Goal: Task Accomplishment & Management: Manage account settings

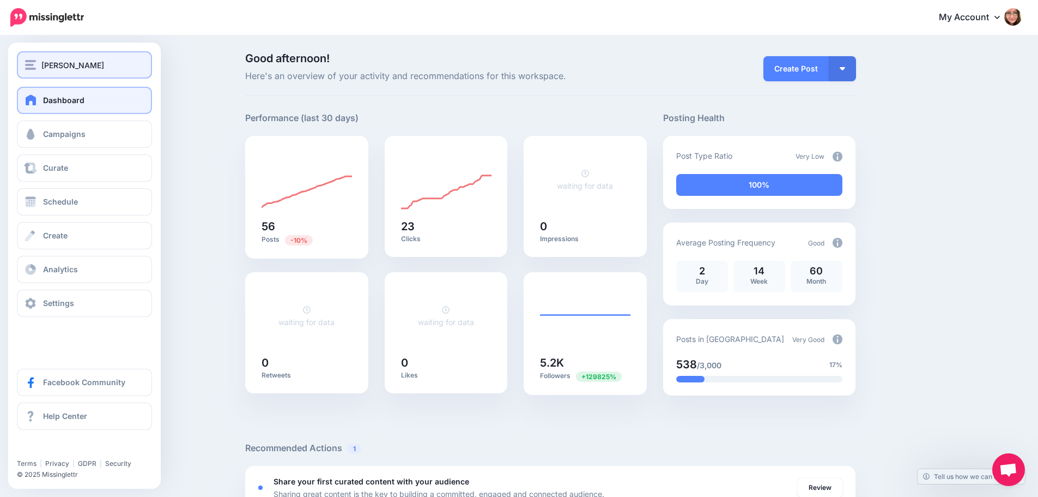
click at [66, 58] on button "[PERSON_NAME]" at bounding box center [84, 64] width 135 height 27
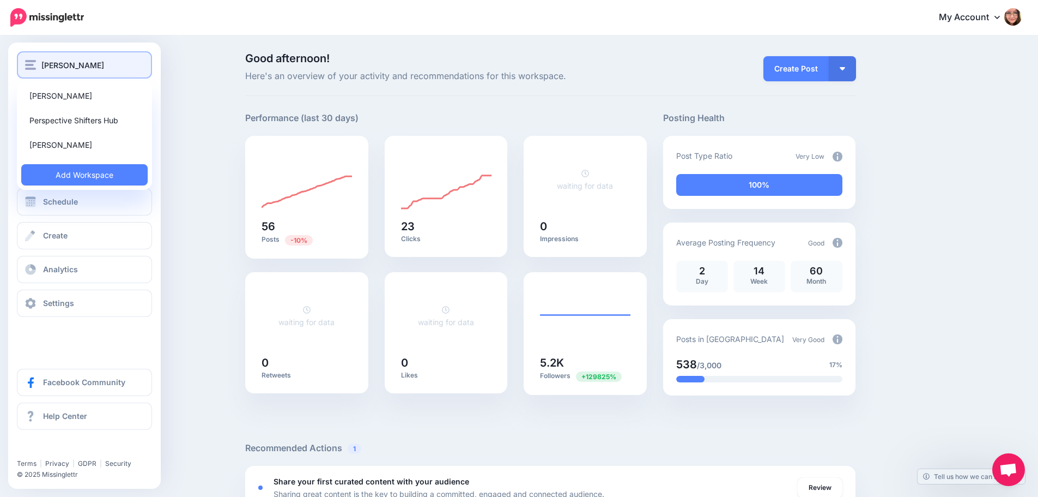
click at [95, 70] on span "[PERSON_NAME]" at bounding box center [72, 65] width 63 height 13
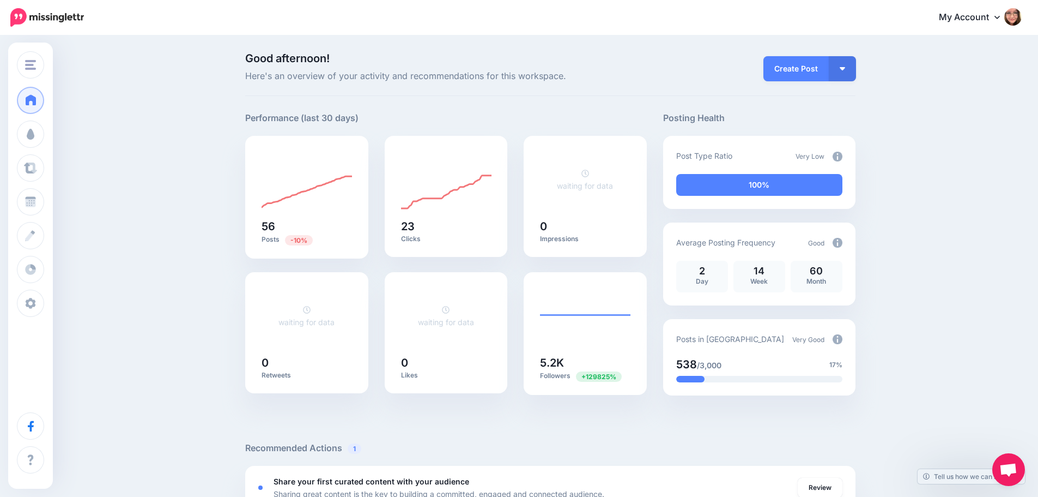
click at [1020, 18] on img at bounding box center [1013, 16] width 17 height 17
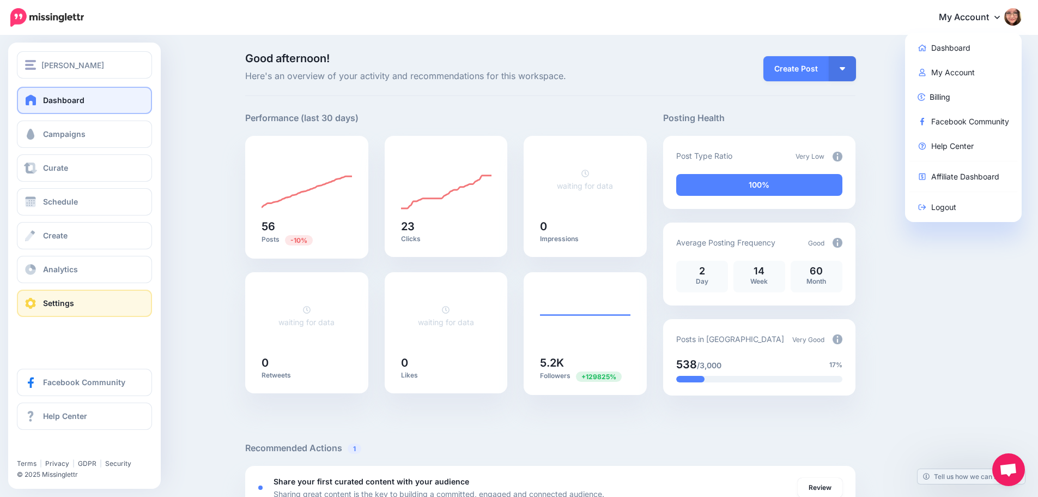
click at [74, 308] on link "Settings" at bounding box center [84, 302] width 135 height 27
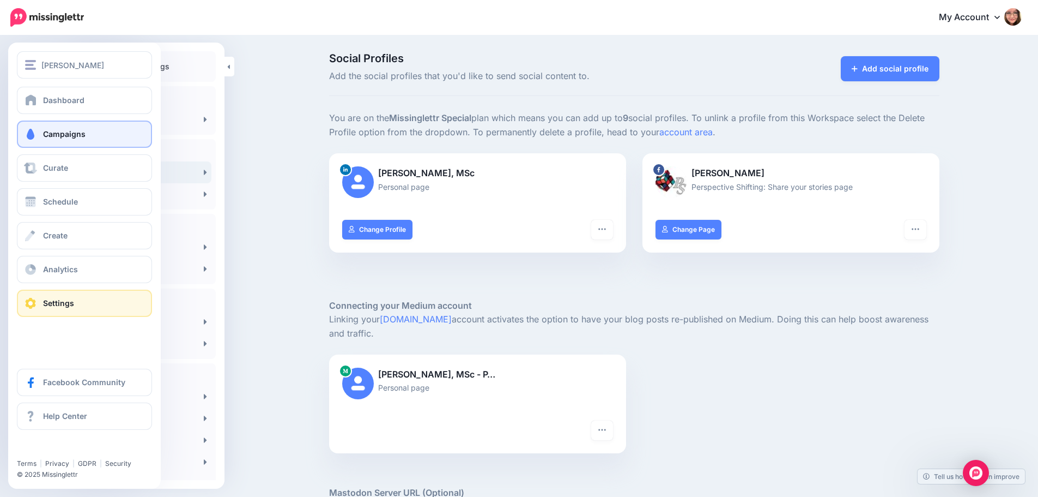
click at [45, 141] on link "Campaigns" at bounding box center [84, 133] width 135 height 27
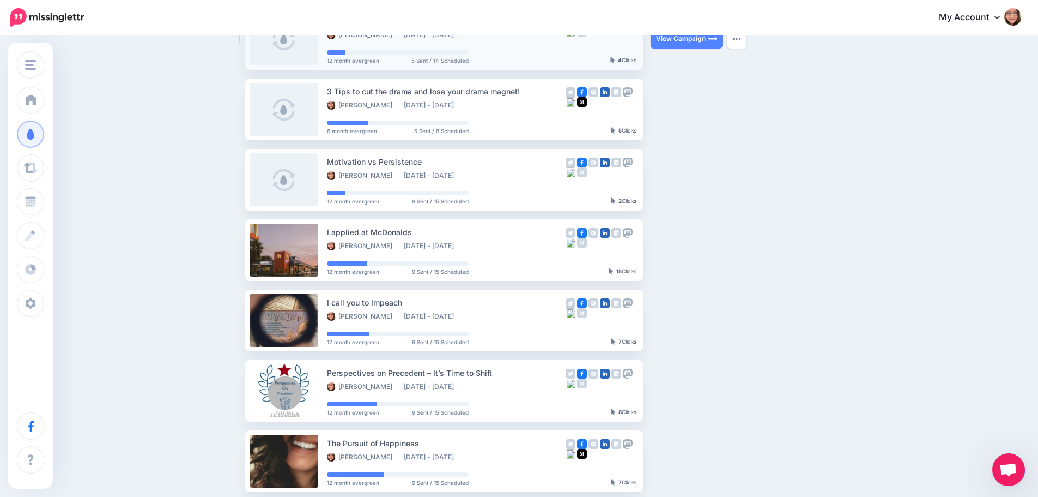
scroll to position [382, 0]
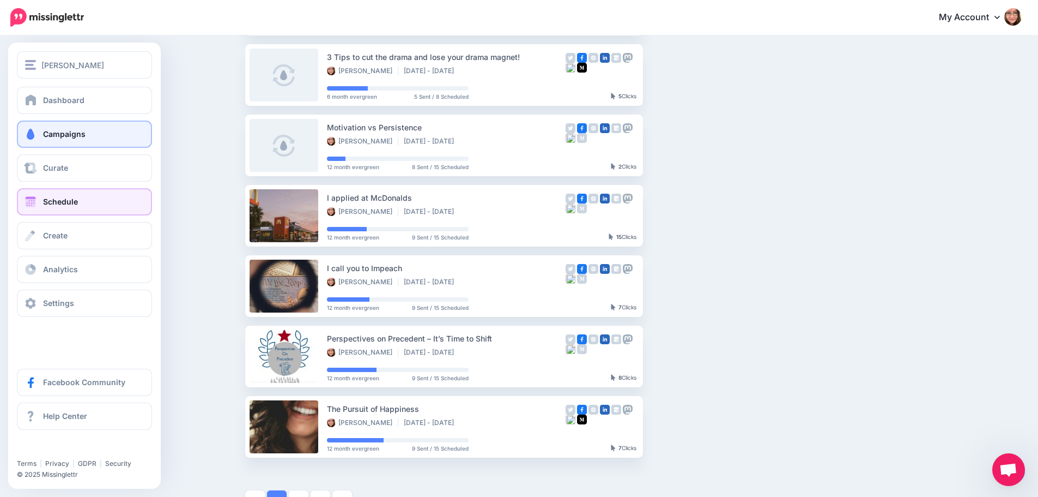
click at [67, 204] on span "Schedule" at bounding box center [60, 201] width 35 height 9
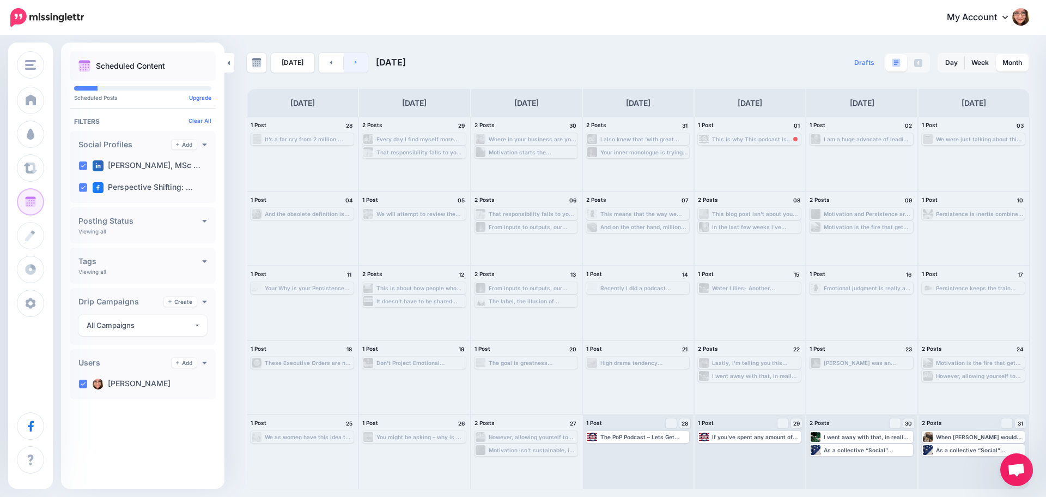
click at [357, 66] on link at bounding box center [356, 63] width 25 height 20
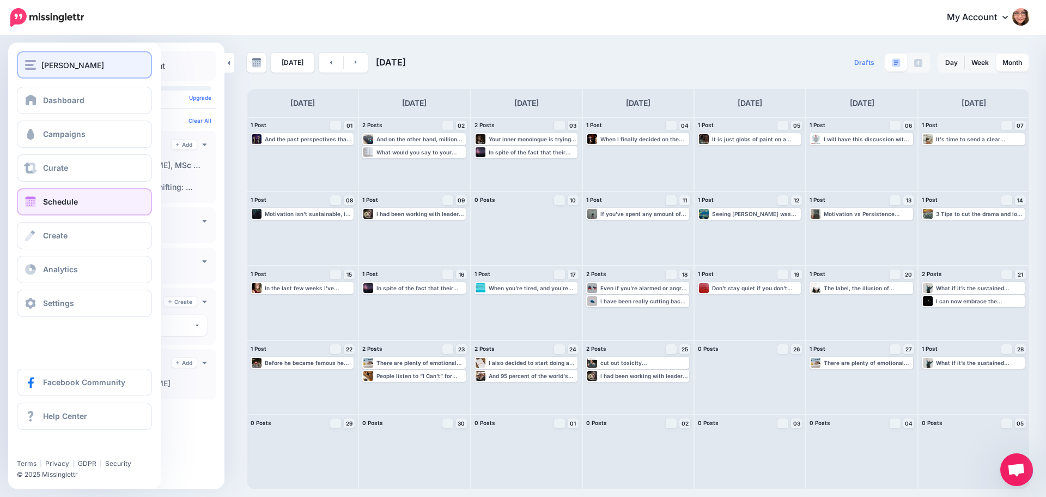
click at [77, 61] on span "[PERSON_NAME]" at bounding box center [72, 65] width 63 height 13
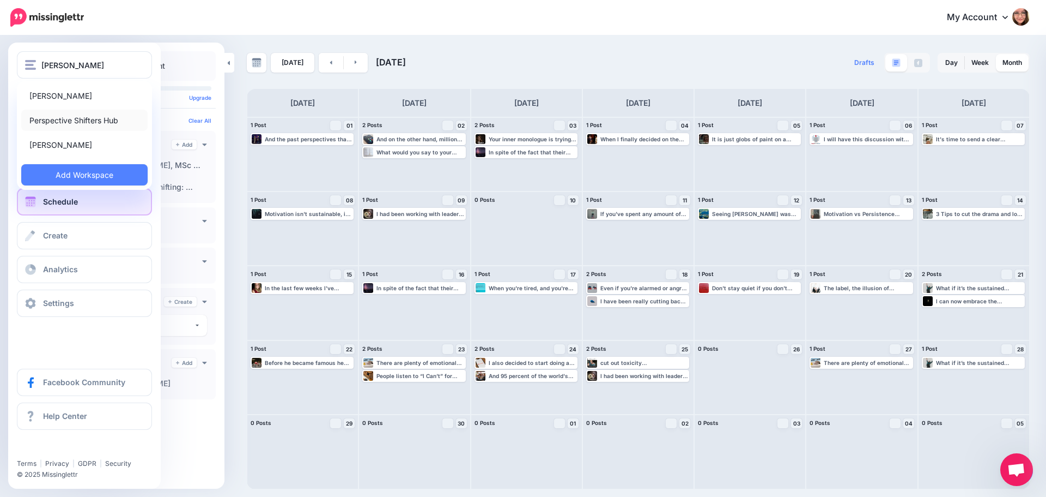
click at [78, 122] on link "Perspective Shifters Hub" at bounding box center [84, 120] width 126 height 21
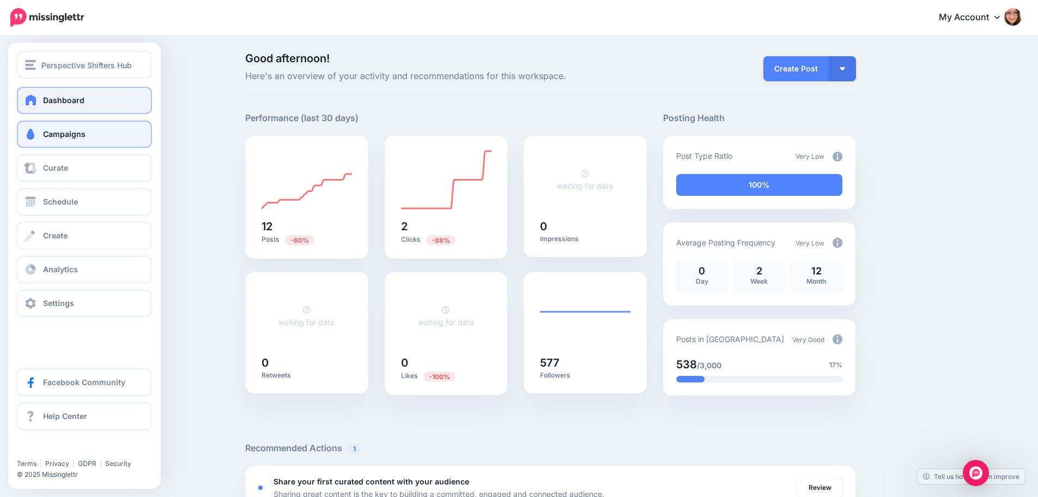
click at [48, 143] on link "Campaigns" at bounding box center [84, 133] width 135 height 27
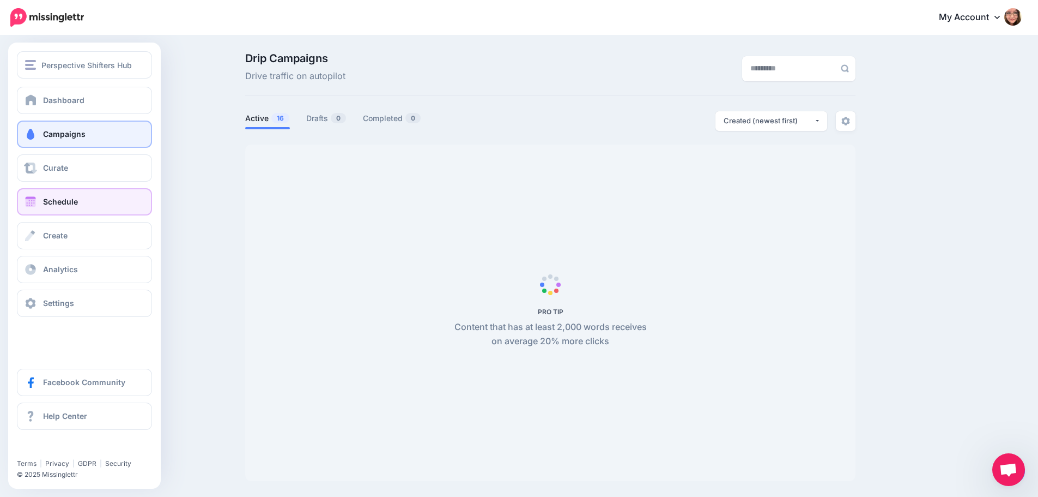
click at [51, 207] on link "Schedule" at bounding box center [84, 201] width 135 height 27
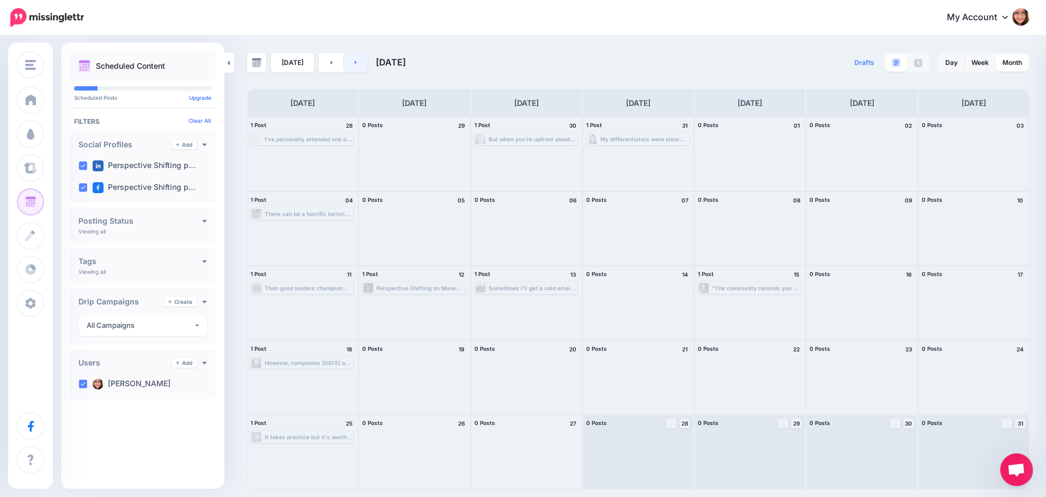
click at [353, 53] on link at bounding box center [356, 63] width 25 height 20
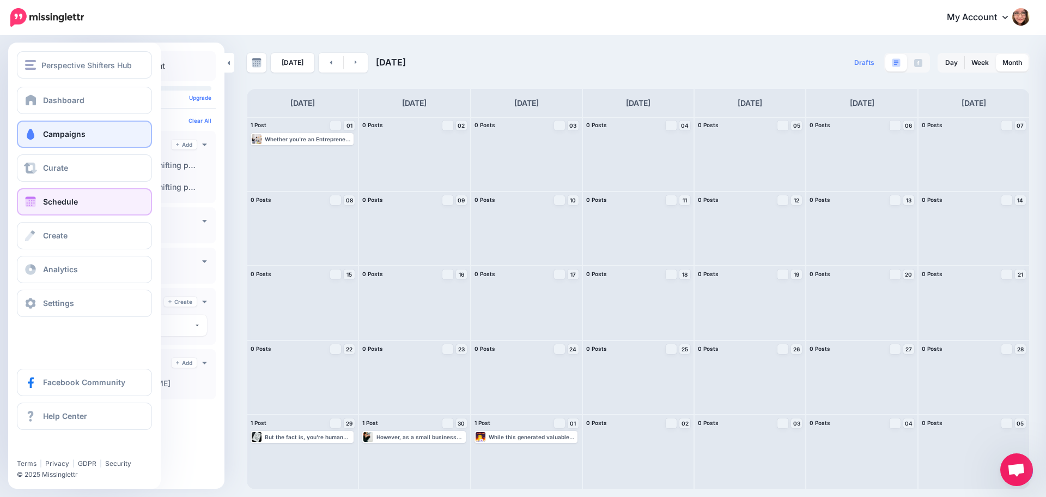
click at [33, 128] on link "Campaigns" at bounding box center [84, 133] width 135 height 27
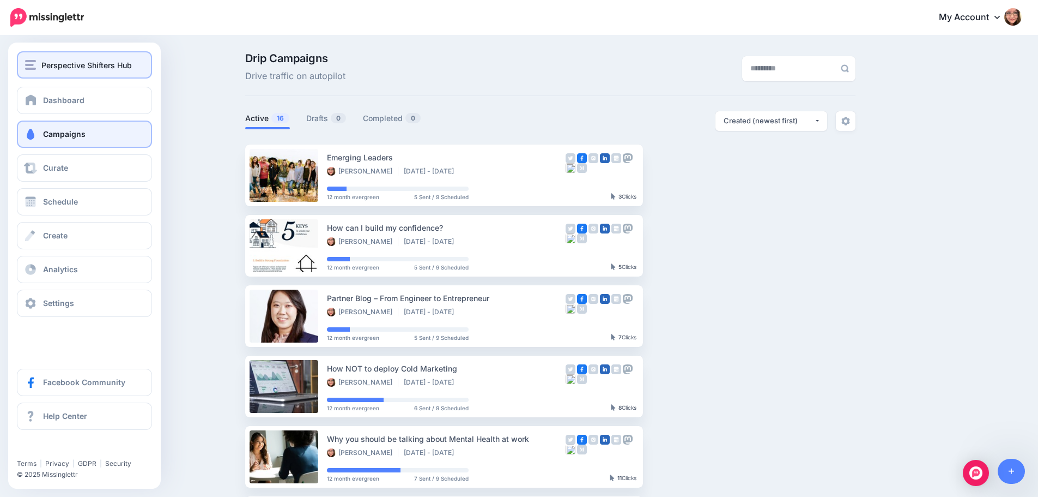
click at [71, 60] on span "Perspective Shifters Hub" at bounding box center [86, 65] width 90 height 13
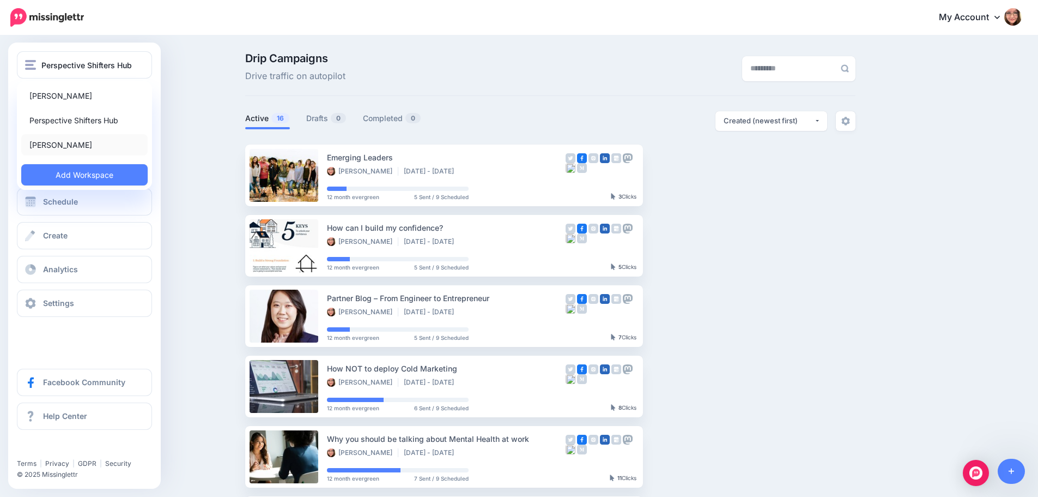
click at [70, 138] on link "[PERSON_NAME]" at bounding box center [84, 144] width 126 height 21
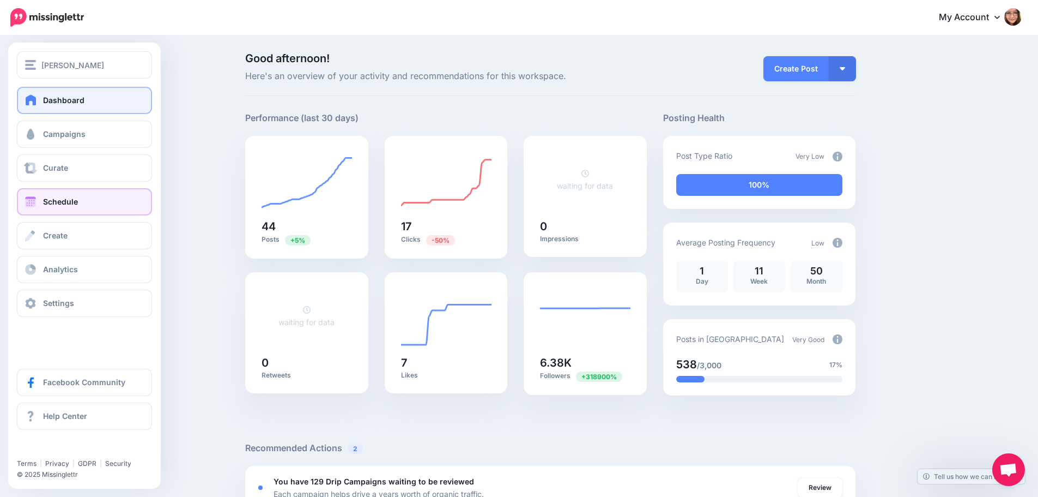
click at [65, 210] on link "Schedule" at bounding box center [84, 201] width 135 height 27
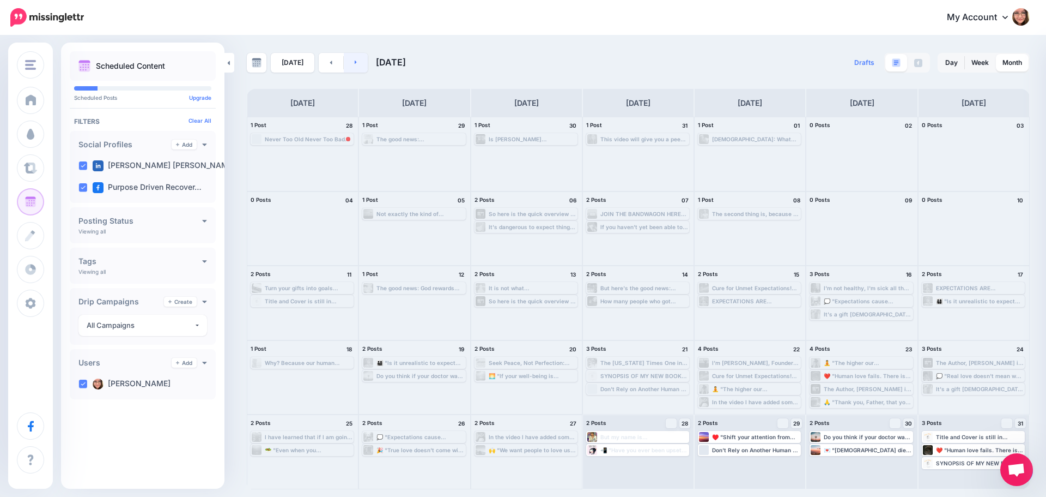
click at [360, 67] on link at bounding box center [356, 63] width 25 height 20
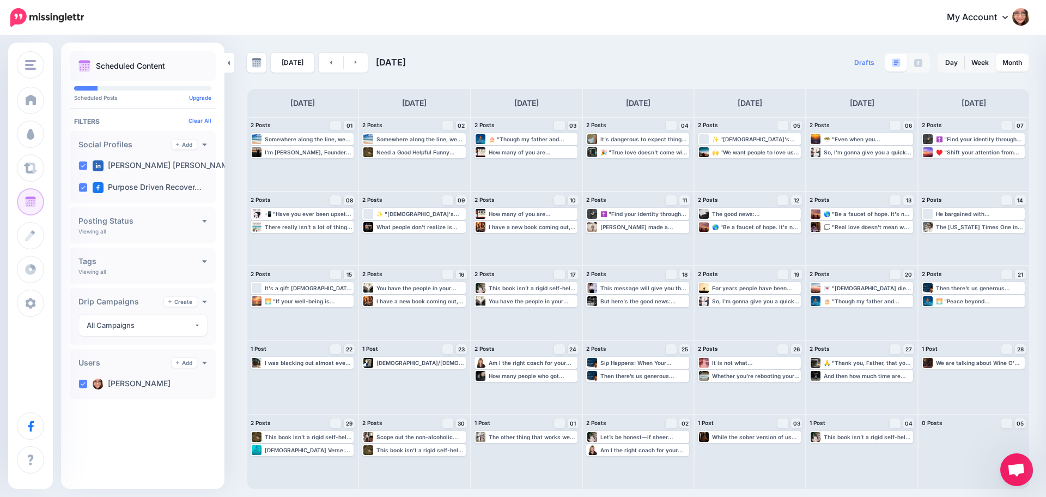
drag, startPoint x: 360, startPoint y: 67, endPoint x: 426, endPoint y: 39, distance: 71.1
click at [426, 39] on div "Today September 2025 Drafts 0 Day Week Month" at bounding box center [523, 263] width 1046 height 452
click at [358, 64] on link at bounding box center [356, 63] width 25 height 20
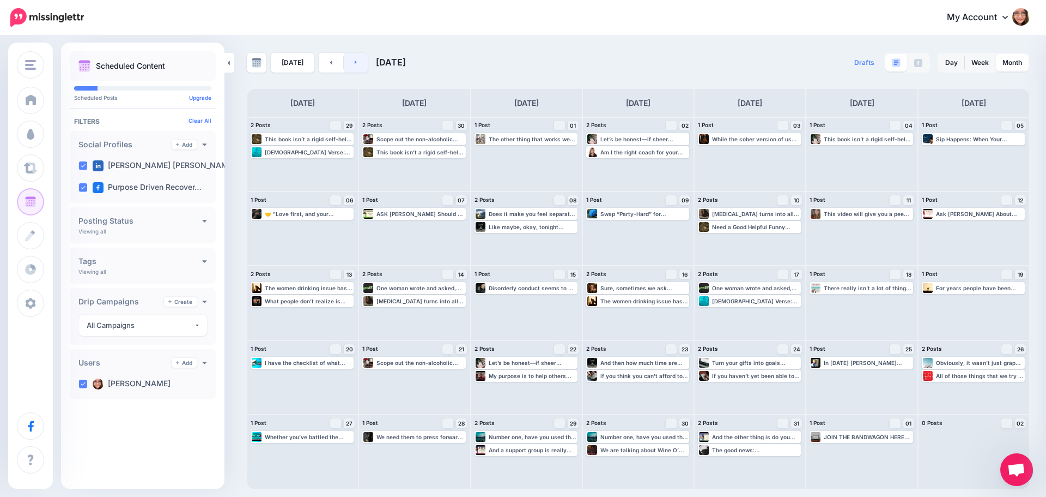
click at [361, 62] on link at bounding box center [356, 63] width 25 height 20
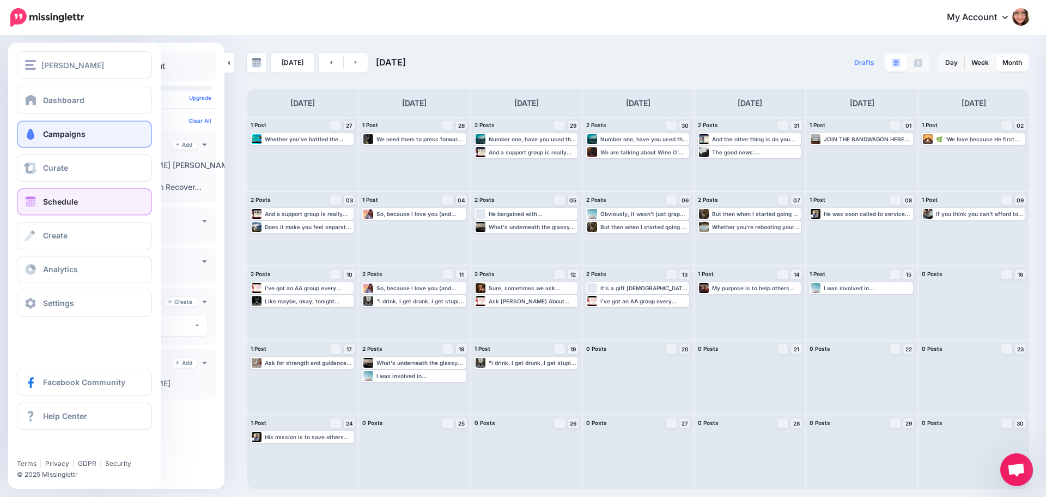
click at [43, 135] on link "Campaigns" at bounding box center [84, 133] width 135 height 27
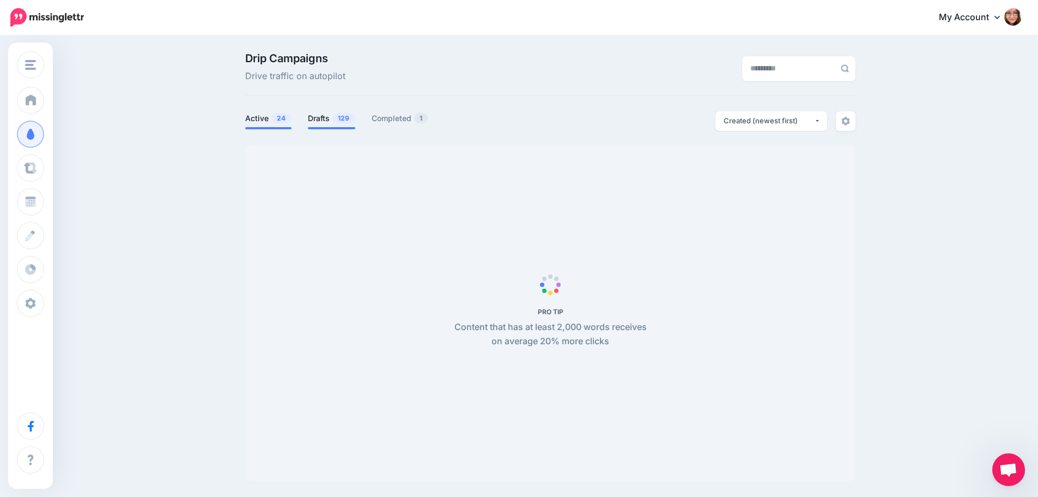
click at [340, 116] on span "129" at bounding box center [343, 118] width 22 height 10
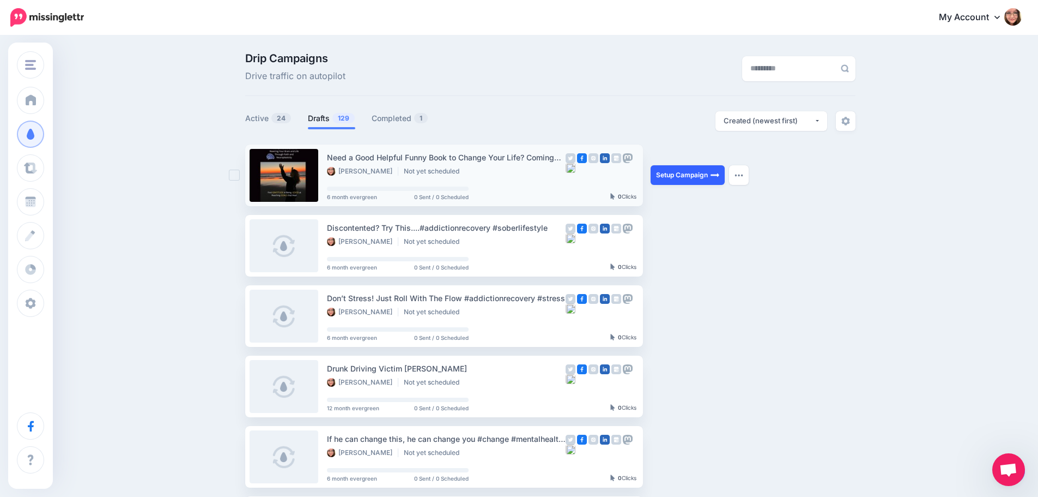
click at [680, 179] on link "Setup Campaign" at bounding box center [688, 175] width 74 height 20
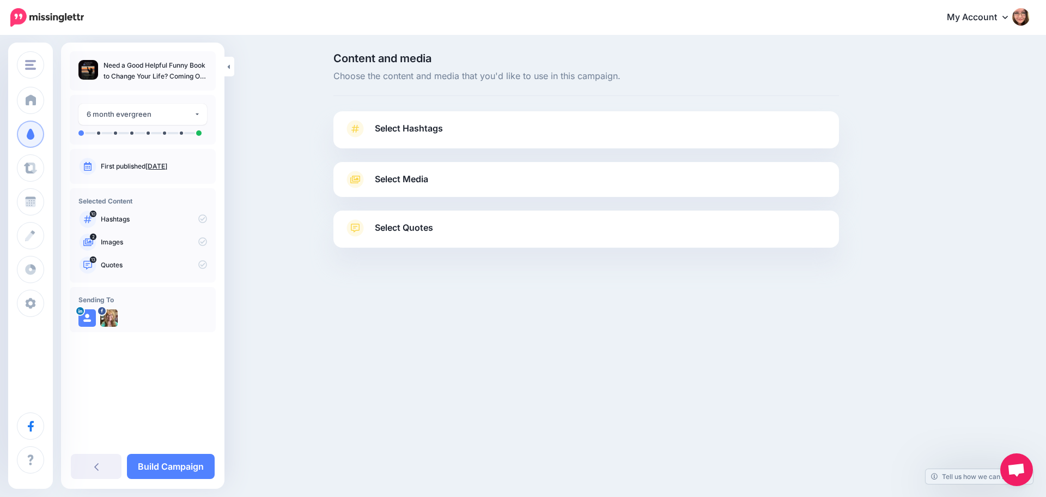
click at [356, 128] on icon at bounding box center [355, 128] width 15 height 17
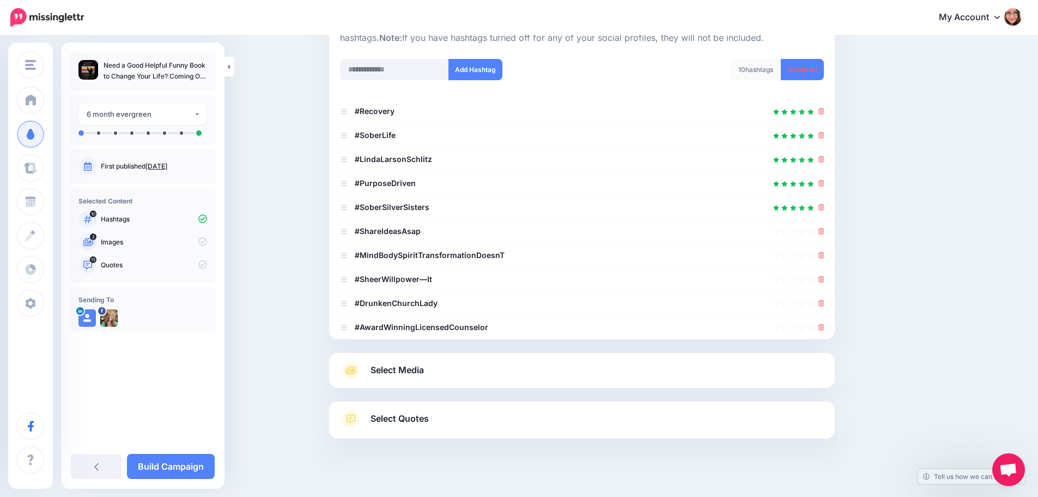
scroll to position [144, 0]
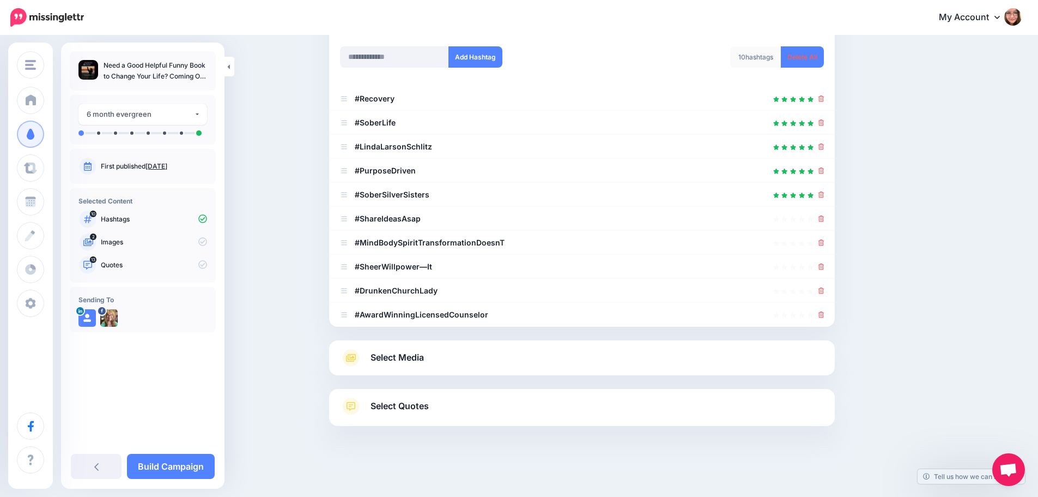
click at [406, 359] on span "Select Media" at bounding box center [397, 357] width 53 height 15
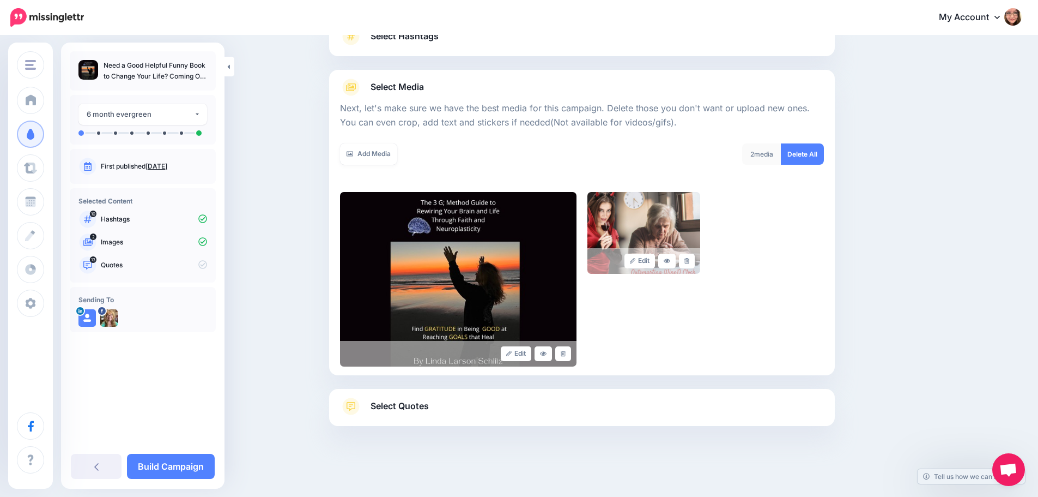
scroll to position [92, 0]
click at [694, 259] on link at bounding box center [687, 260] width 16 height 15
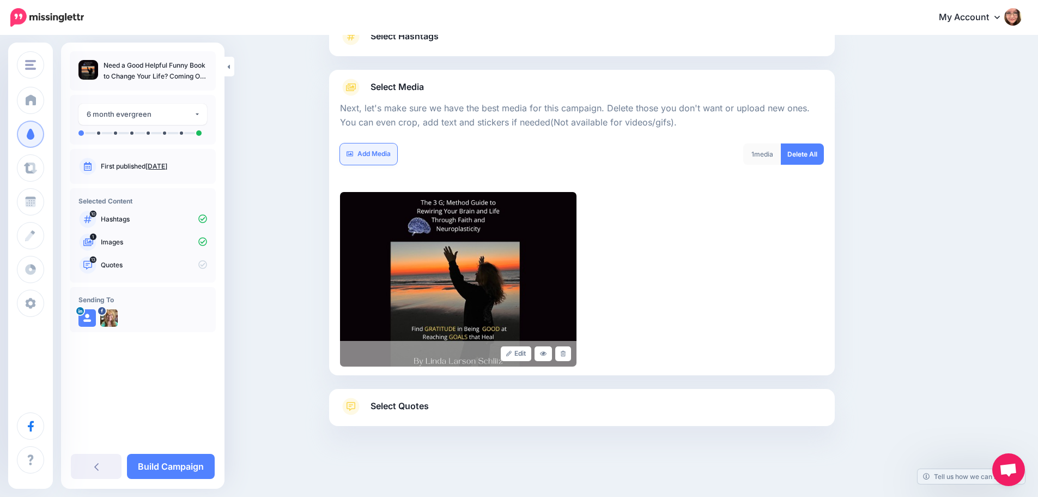
click at [377, 153] on link "Add Media" at bounding box center [368, 153] width 57 height 21
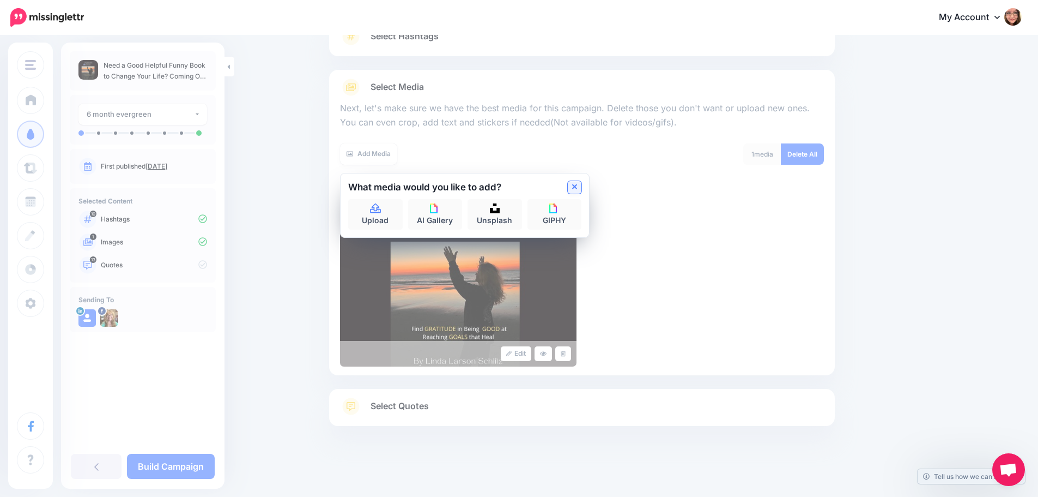
click at [578, 186] on icon at bounding box center [574, 186] width 5 height 5
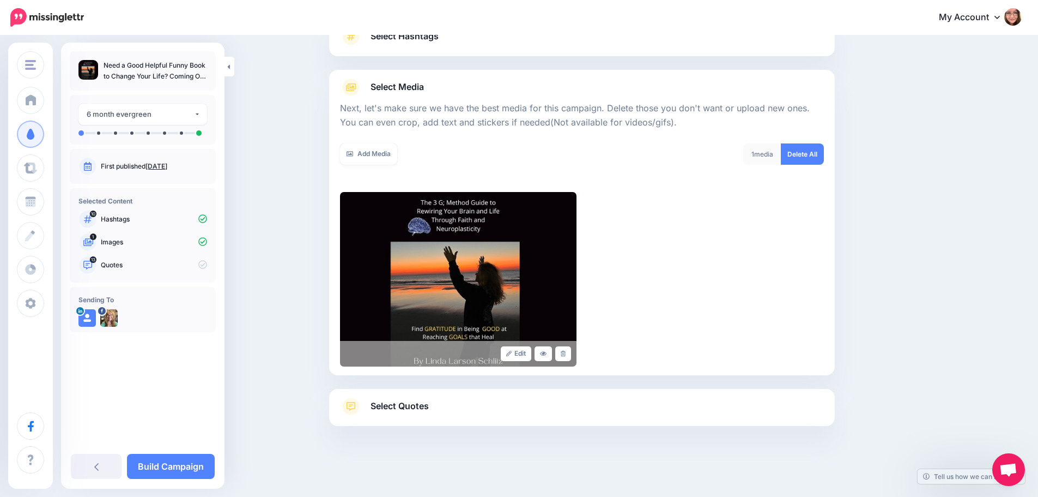
click at [447, 413] on link "Select Quotes" at bounding box center [582, 411] width 484 height 28
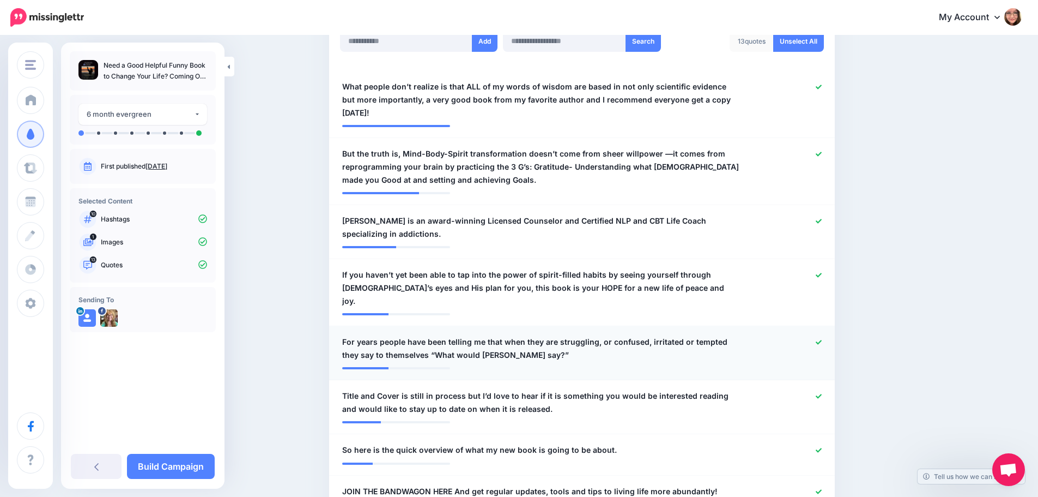
scroll to position [365, 0]
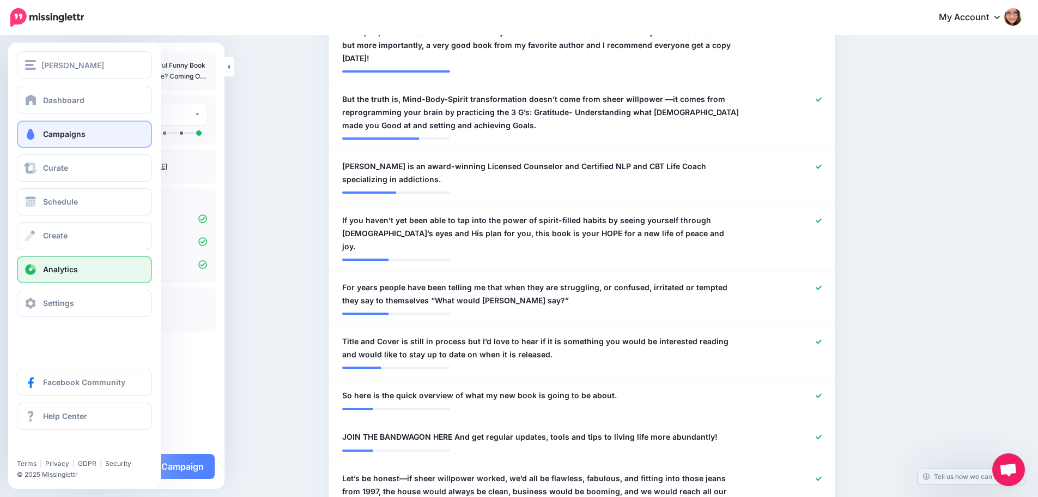
click at [55, 276] on link "Analytics" at bounding box center [84, 269] width 135 height 27
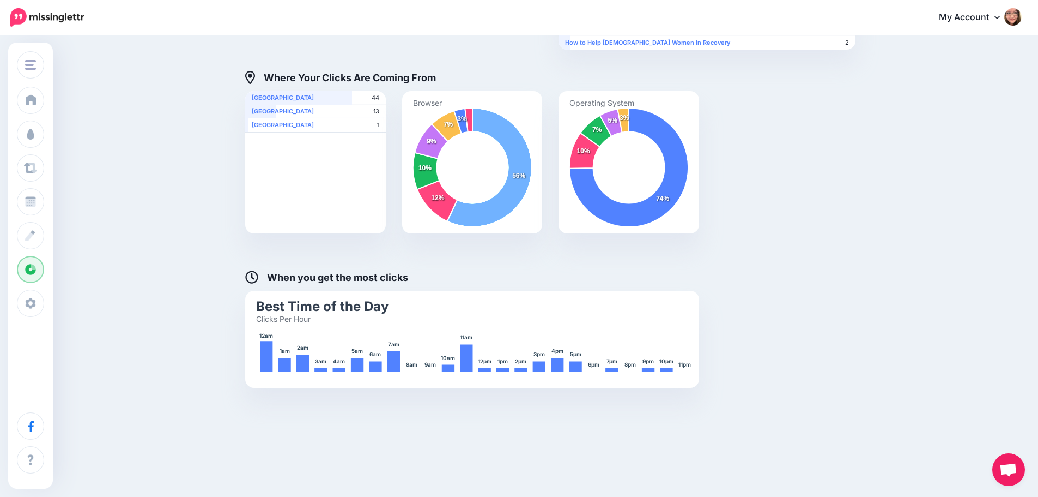
scroll to position [358, 0]
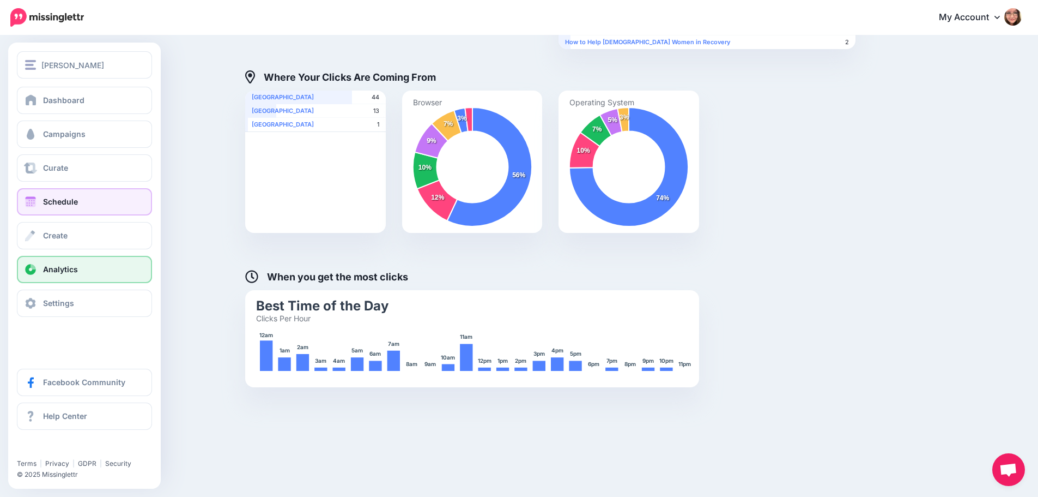
click at [30, 201] on span at bounding box center [30, 201] width 14 height 11
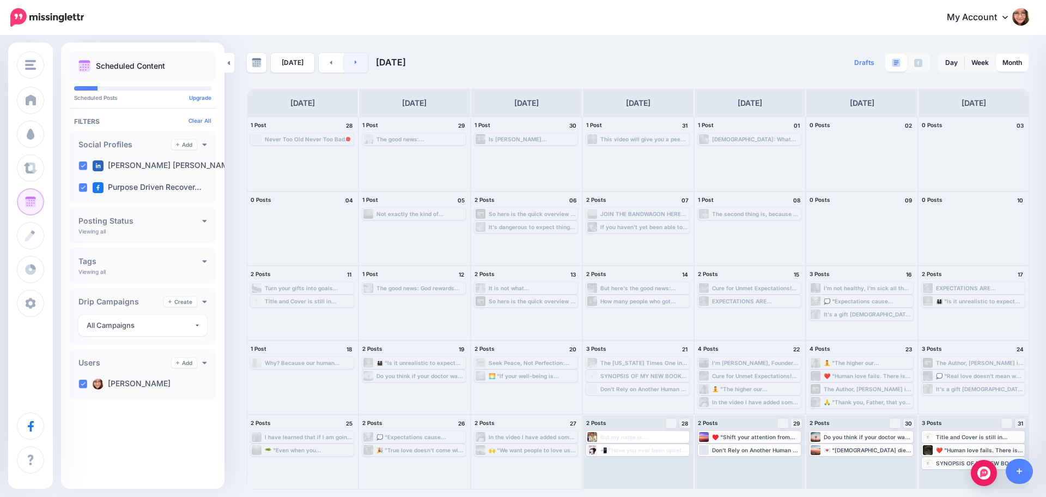
click at [359, 65] on link at bounding box center [356, 63] width 25 height 20
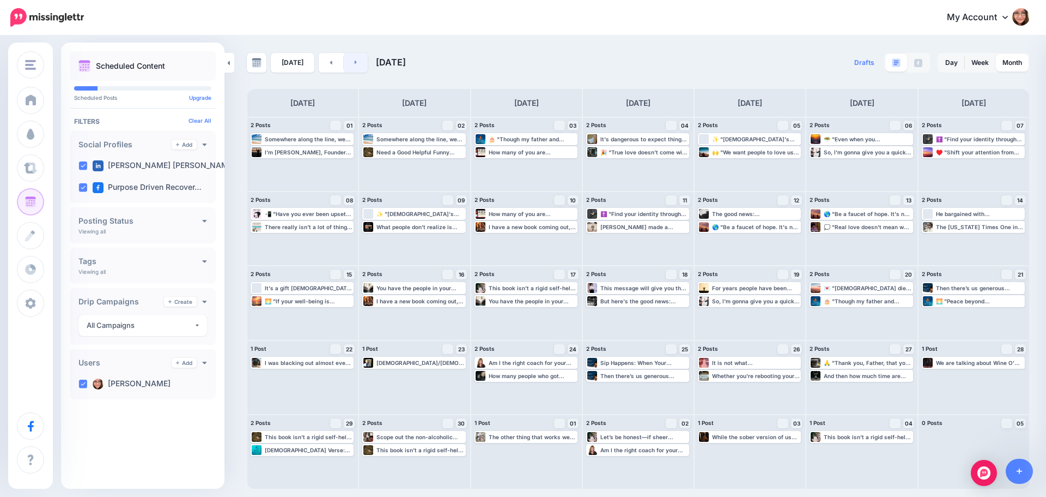
click at [350, 59] on link at bounding box center [356, 63] width 25 height 20
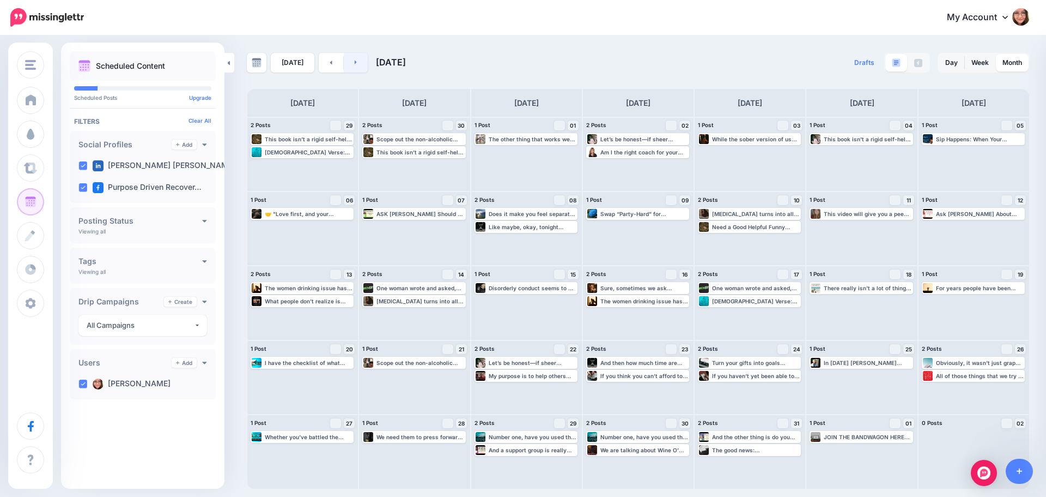
click at [356, 63] on link at bounding box center [356, 63] width 25 height 20
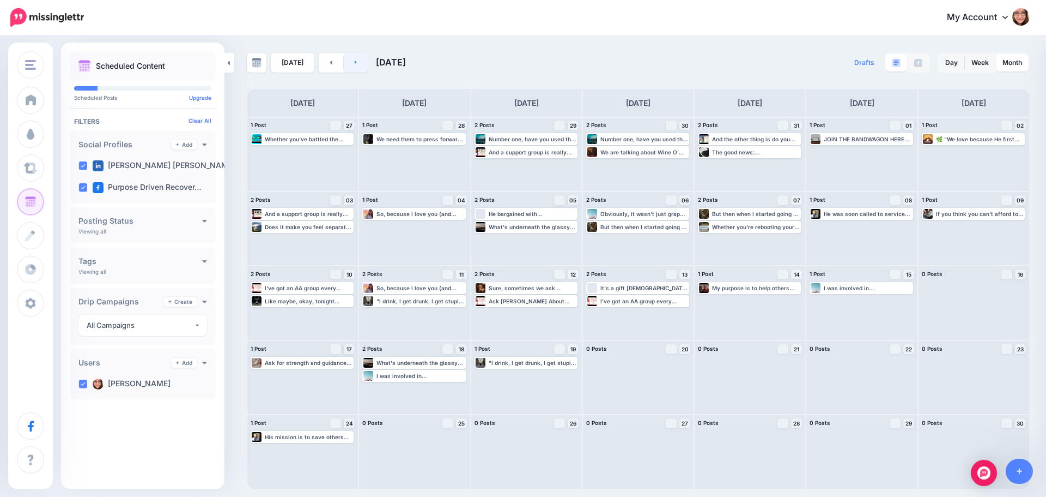
click at [349, 66] on link at bounding box center [356, 63] width 25 height 20
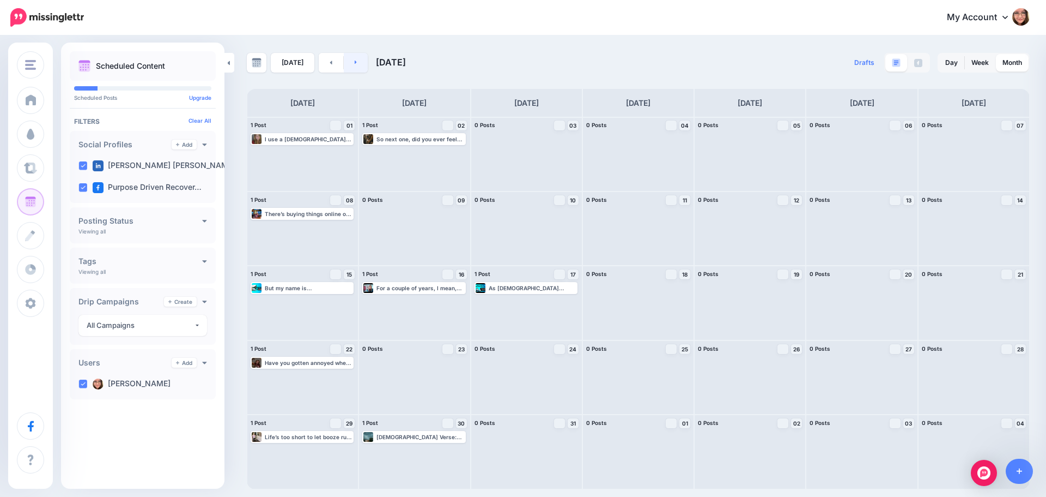
click at [349, 66] on link at bounding box center [356, 63] width 25 height 20
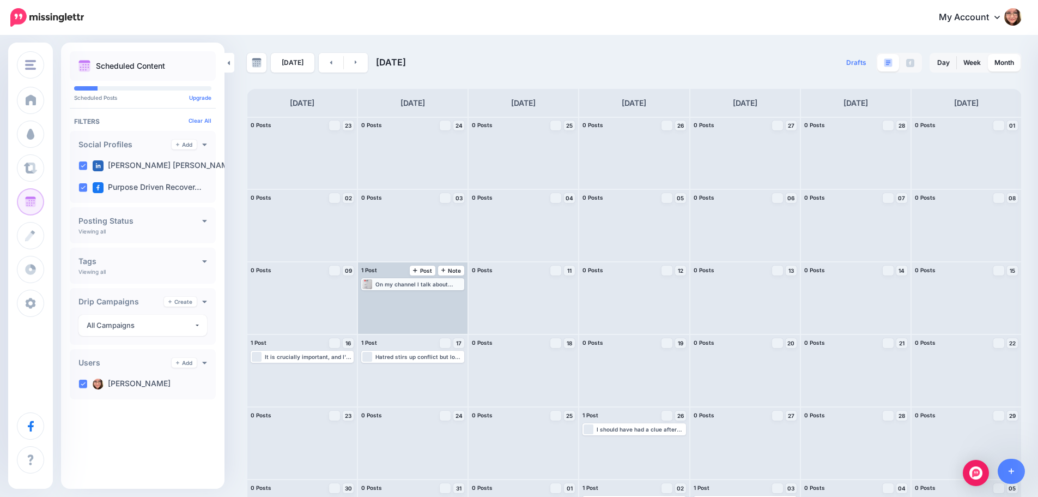
click at [402, 282] on div "On my channel I talk about sober living, how our brains work, and reconnecting …" at bounding box center [420, 284] width 88 height 7
click at [407, 286] on div "On my channel I talk about sober living, how our brains work, and reconnecting …" at bounding box center [420, 284] width 88 height 7
click at [407, 288] on div "On my channel I talk about sober living, how our brains work, and reconnecting …" at bounding box center [412, 284] width 101 height 10
click at [398, 298] on span "Edit" at bounding box center [400, 296] width 9 height 5
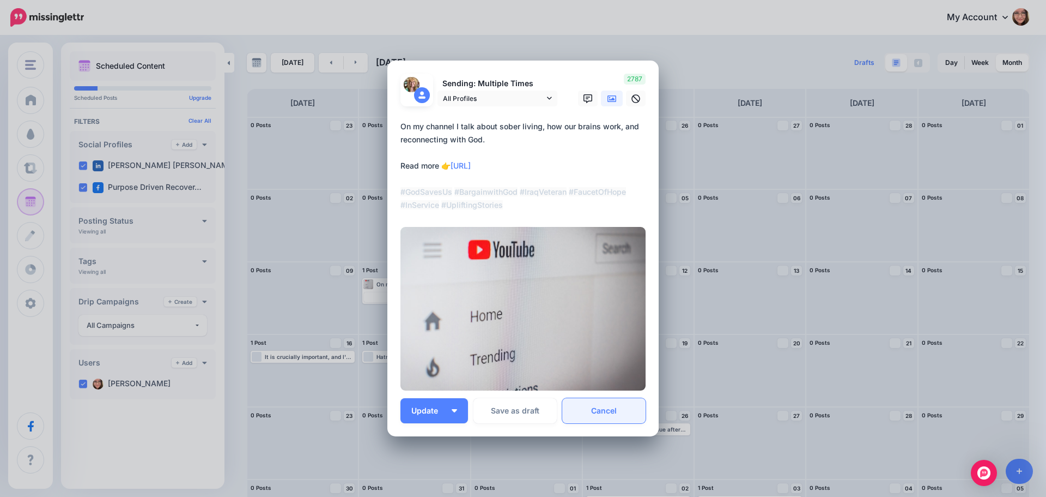
click at [610, 415] on link "Cancel" at bounding box center [603, 410] width 83 height 25
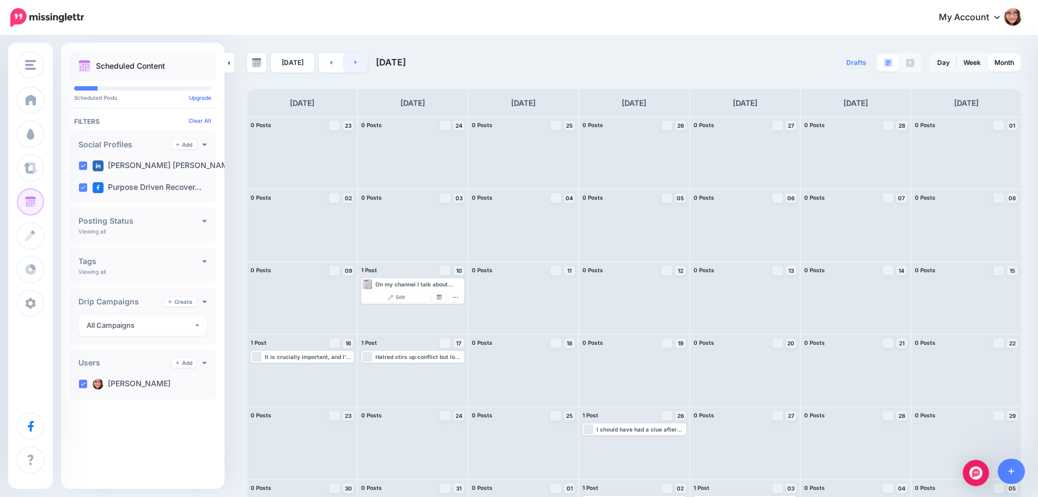
click at [352, 63] on link at bounding box center [356, 63] width 25 height 20
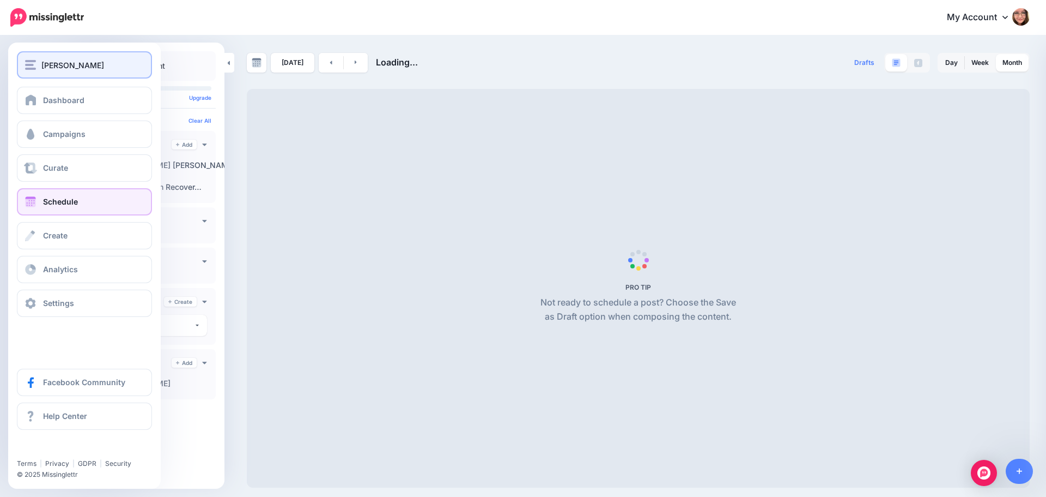
click at [28, 66] on img "button" at bounding box center [30, 65] width 11 height 10
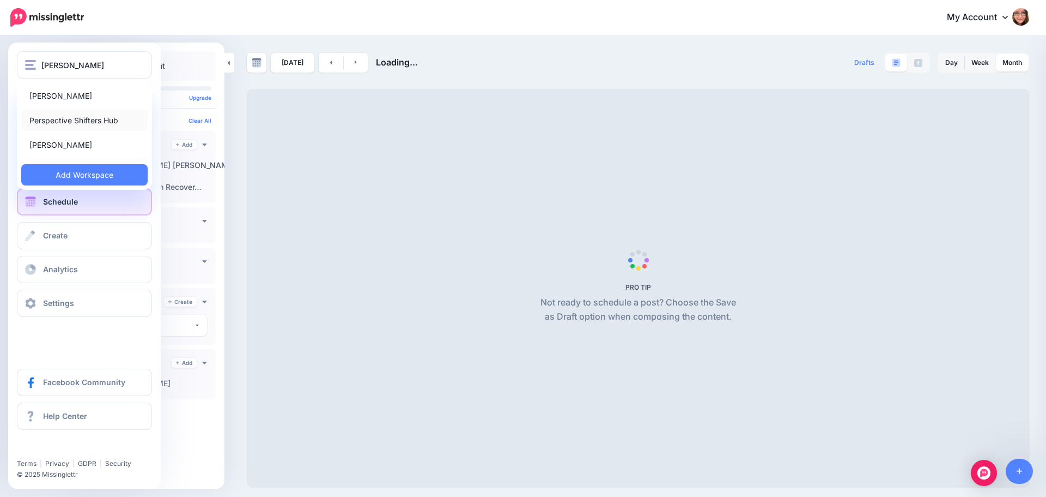
click at [76, 123] on link "Perspective Shifters Hub" at bounding box center [84, 120] width 126 height 21
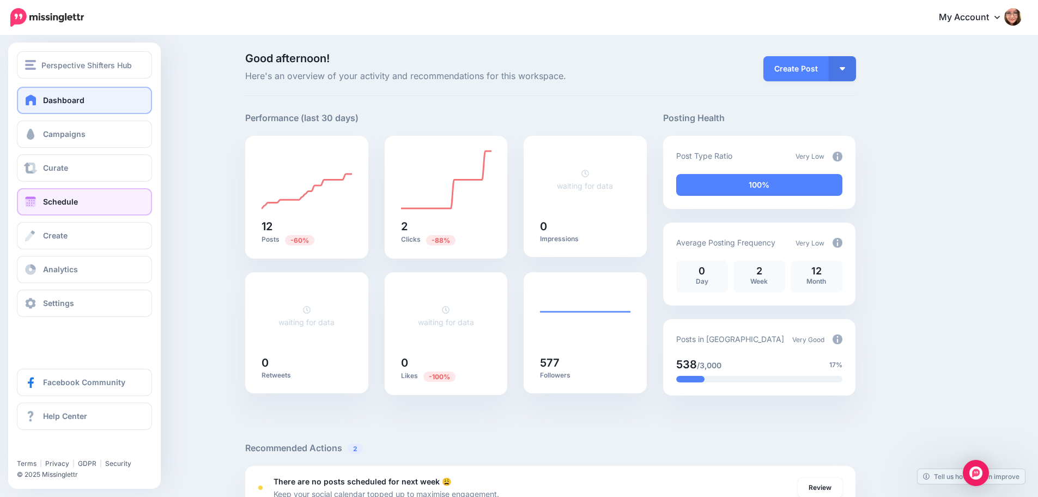
click at [51, 201] on span "Schedule" at bounding box center [60, 201] width 35 height 9
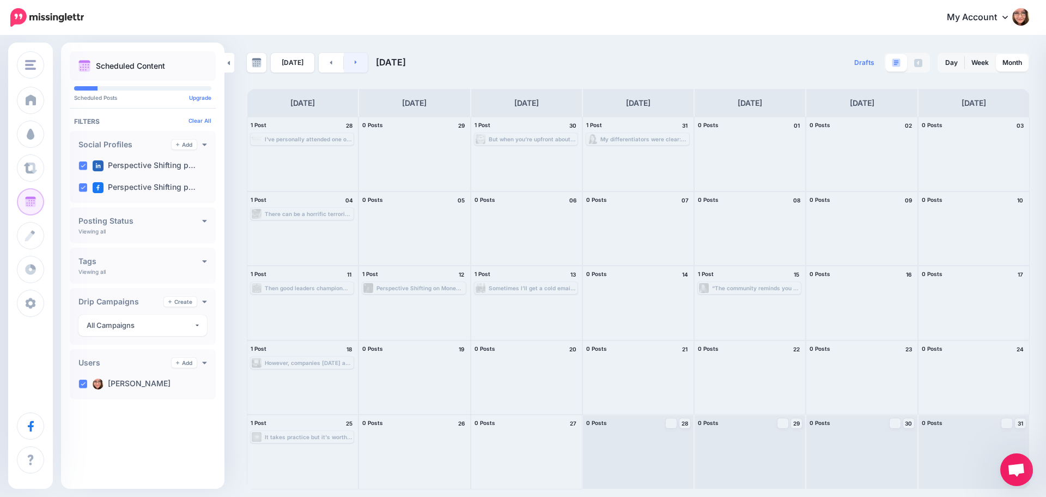
click at [344, 65] on link at bounding box center [356, 63] width 25 height 20
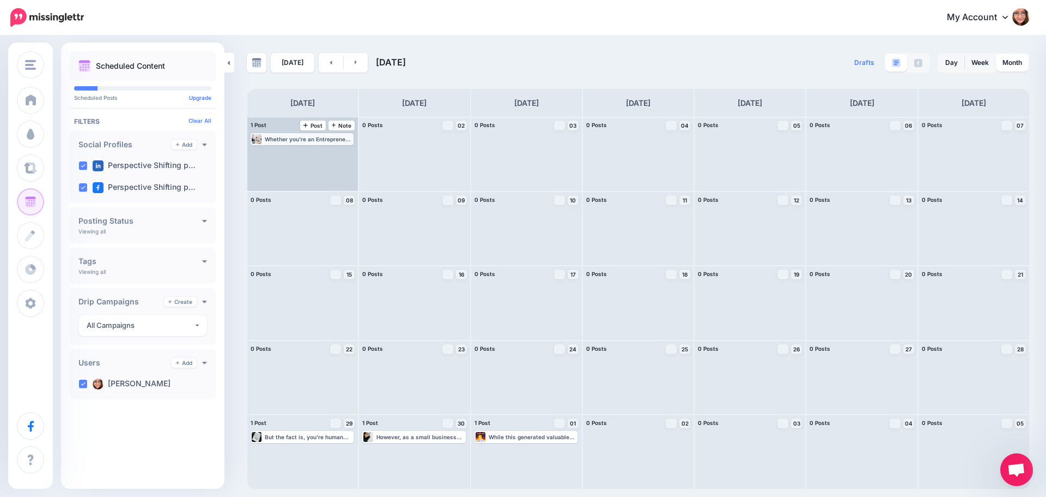
click at [342, 139] on div "Whether you're an Entrepreneur, a leader, or could use some help with your ment…" at bounding box center [309, 139] width 88 height 7
click at [299, 148] on link "Edit" at bounding box center [285, 152] width 67 height 10
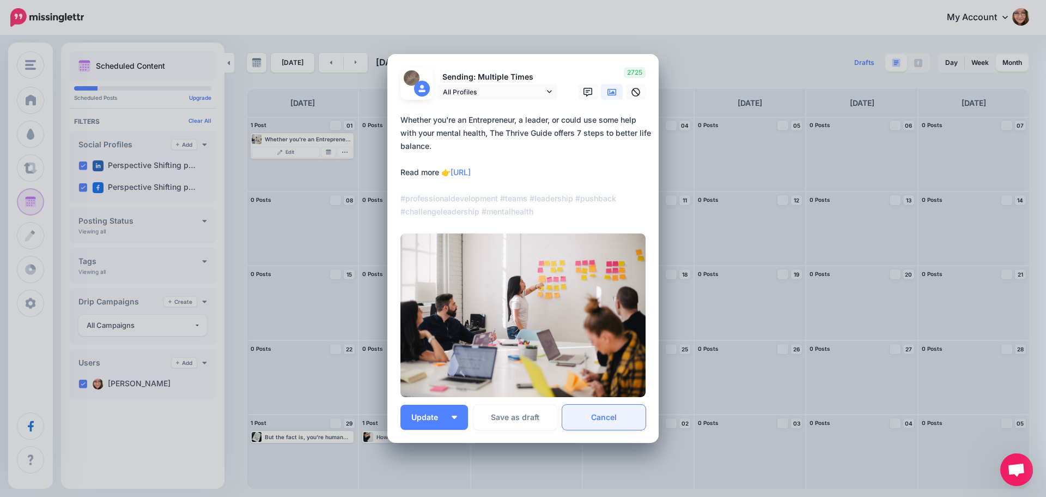
click at [588, 414] on link "Cancel" at bounding box center [603, 416] width 83 height 25
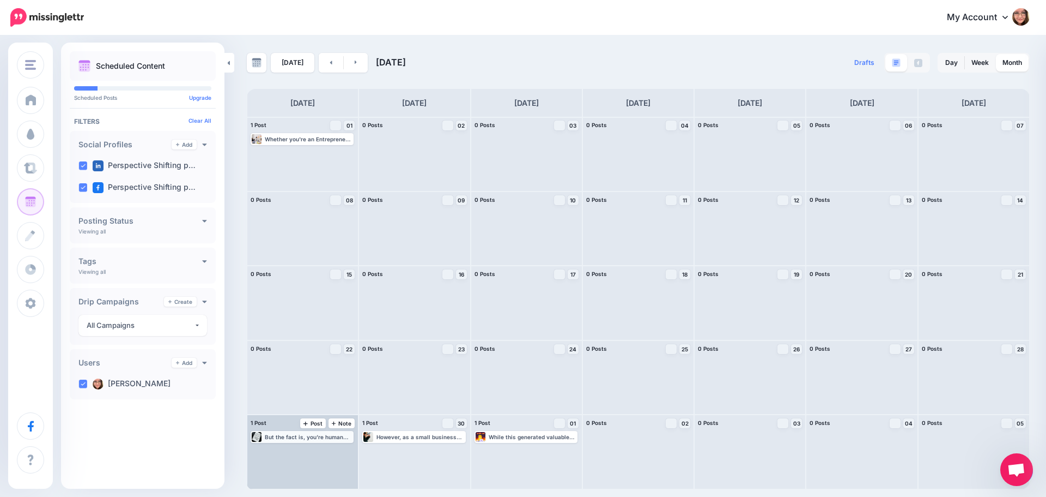
click at [318, 442] on div "But the fact is, you’re human… and it's impossible for everybody to show up as …" at bounding box center [302, 437] width 103 height 12
click at [285, 451] on link "Edit" at bounding box center [285, 450] width 67 height 10
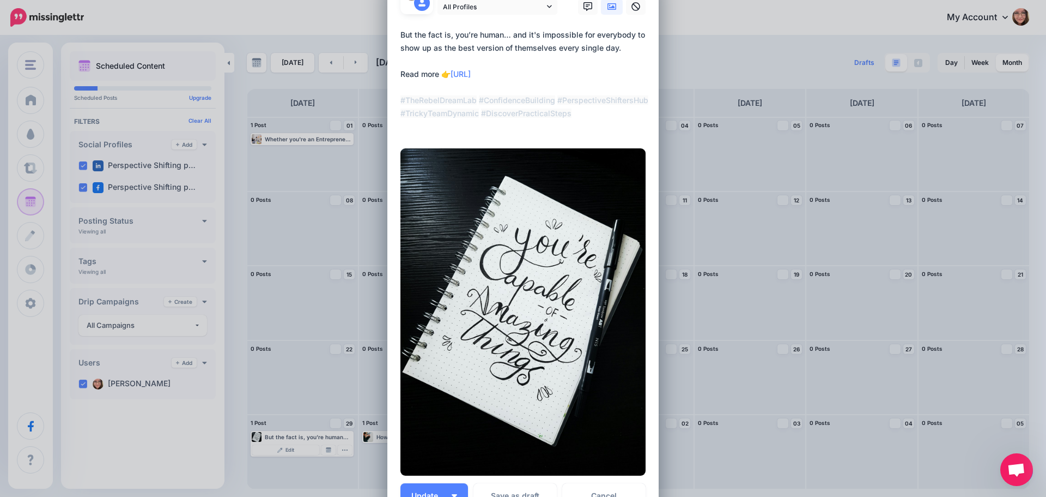
scroll to position [109, 0]
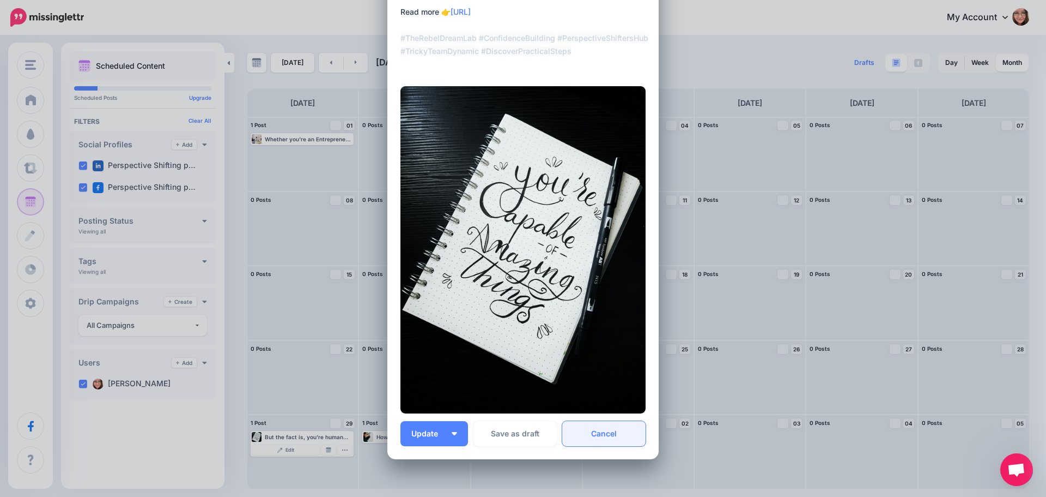
click at [620, 437] on link "Cancel" at bounding box center [603, 433] width 83 height 25
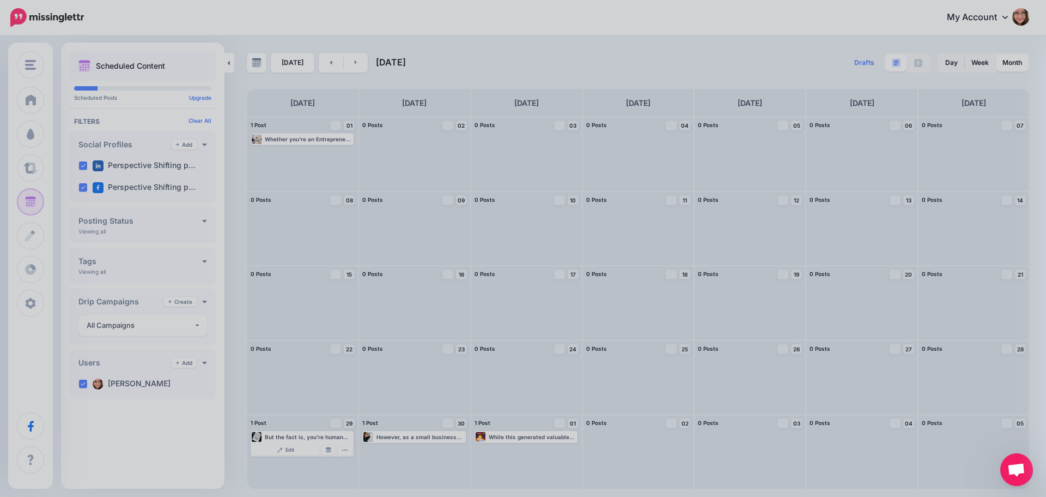
scroll to position [0, 0]
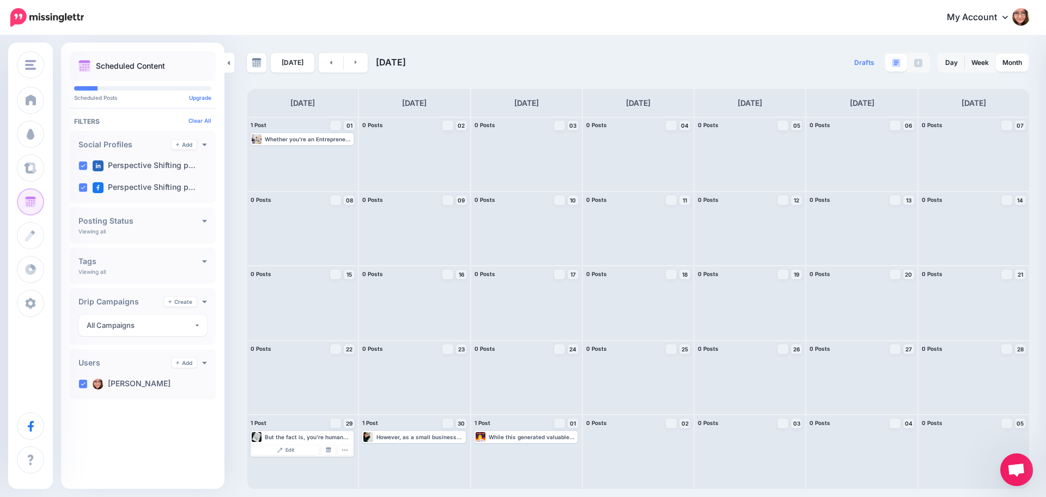
click at [971, 19] on link "My Account" at bounding box center [983, 17] width 94 height 27
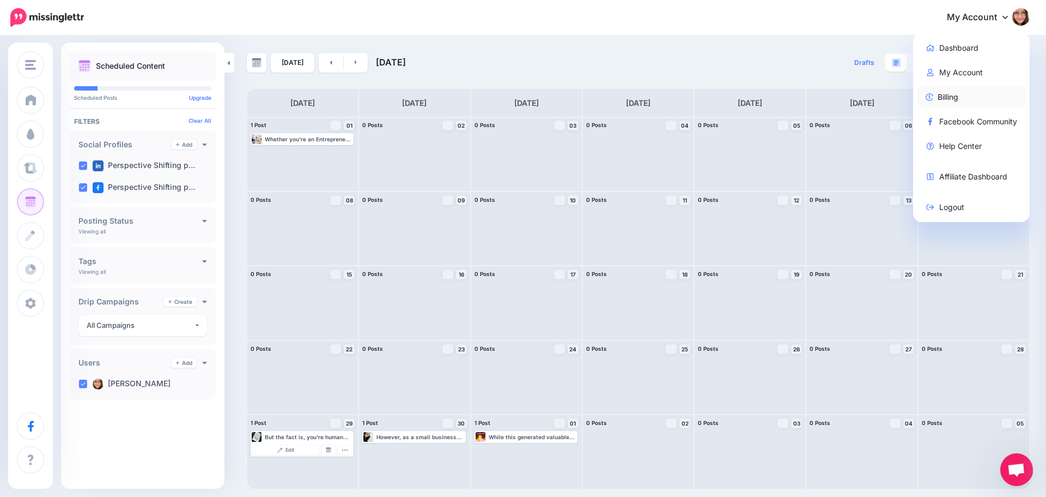
click at [946, 97] on link "Billing" at bounding box center [972, 96] width 108 height 21
